Goal: Task Accomplishment & Management: Complete application form

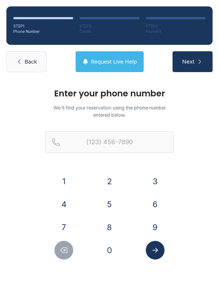
click at [67, 225] on button "7" at bounding box center [64, 227] width 19 height 19
click at [109, 223] on button "8" at bounding box center [109, 227] width 19 height 19
click at [150, 202] on button "6" at bounding box center [155, 204] width 19 height 19
click at [155, 183] on button "3" at bounding box center [155, 181] width 19 height 19
click at [113, 221] on button "8" at bounding box center [109, 227] width 19 height 19
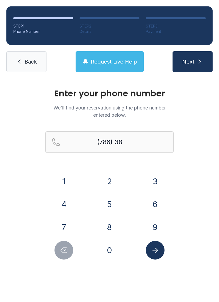
click at [67, 175] on button "1" at bounding box center [64, 181] width 19 height 19
click at [67, 199] on button "4" at bounding box center [64, 204] width 19 height 19
click at [68, 173] on button "1" at bounding box center [64, 181] width 19 height 19
click at [154, 201] on button "6" at bounding box center [155, 204] width 19 height 19
click at [154, 200] on button "6" at bounding box center [155, 204] width 19 height 19
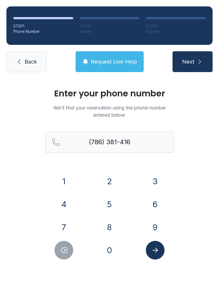
type input "[PHONE_NUMBER]"
click at [159, 252] on icon "Submit lookup form" at bounding box center [155, 250] width 8 height 8
select select "**"
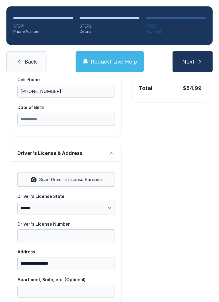
scroll to position [147, 0]
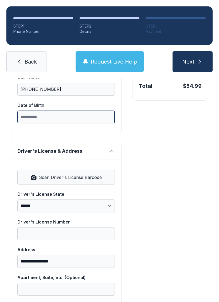
click at [69, 120] on input "Date of Birth" at bounding box center [66, 117] width 98 height 13
type input "**********"
click at [192, 62] on button "Next" at bounding box center [193, 61] width 40 height 21
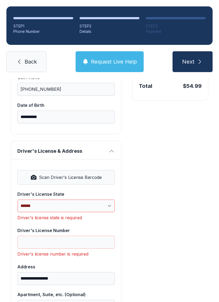
scroll to position [13, 0]
select select "**"
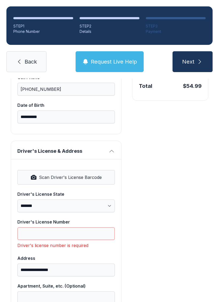
click at [86, 227] on input "Driver's License Number" at bounding box center [66, 233] width 98 height 13
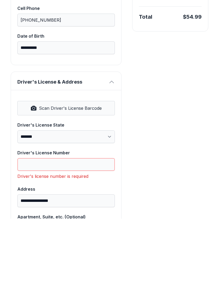
scroll to position [134, 0]
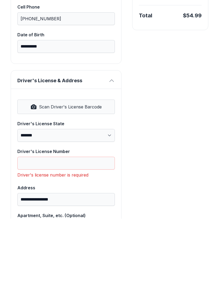
click at [94, 187] on span "Scan Driver's License Barcode" at bounding box center [70, 190] width 63 height 6
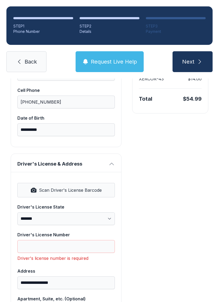
type input "**********"
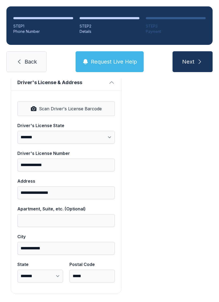
scroll to position [215, 0]
click at [200, 59] on icon "submit" at bounding box center [200, 62] width 6 height 6
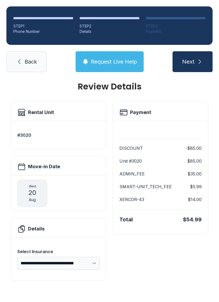
scroll to position [0, 0]
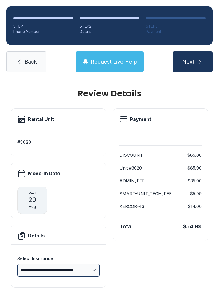
click at [96, 264] on select "**********" at bounding box center [58, 270] width 82 height 13
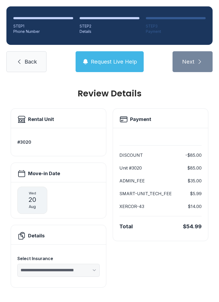
select select "**********"
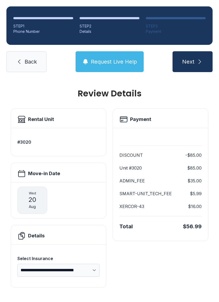
click at [33, 139] on h3 "#3020" at bounding box center [58, 142] width 82 height 6
click at [29, 139] on h3 "#3020" at bounding box center [58, 142] width 82 height 6
click at [24, 56] on link "Back" at bounding box center [26, 61] width 40 height 21
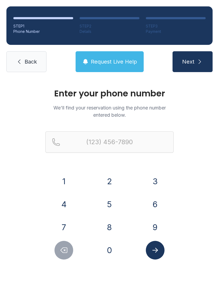
click at [21, 57] on link "Back" at bounding box center [26, 61] width 40 height 21
